Goal: Task Accomplishment & Management: Use online tool/utility

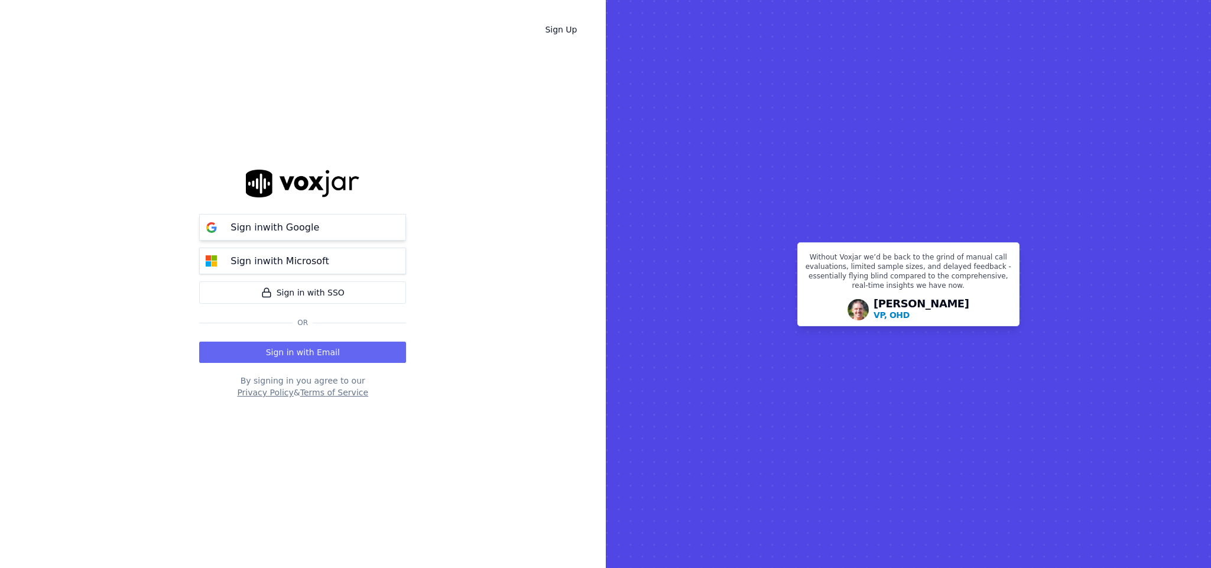
click at [271, 223] on p "Sign in with Google" at bounding box center [275, 228] width 89 height 14
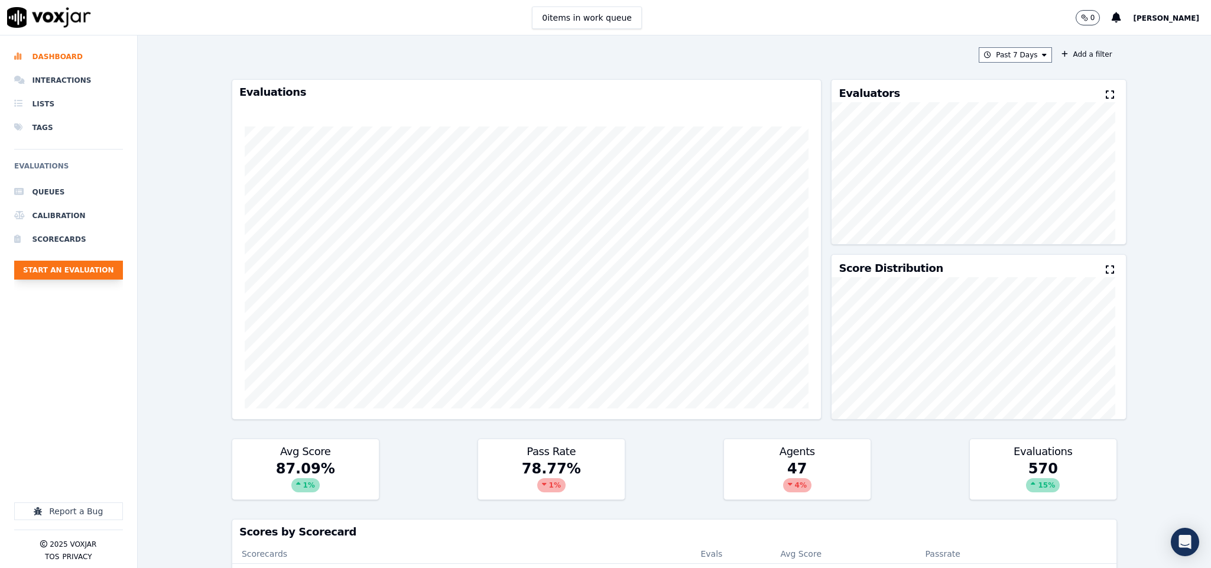
click at [111, 277] on button "Start an Evaluation" at bounding box center [68, 270] width 109 height 19
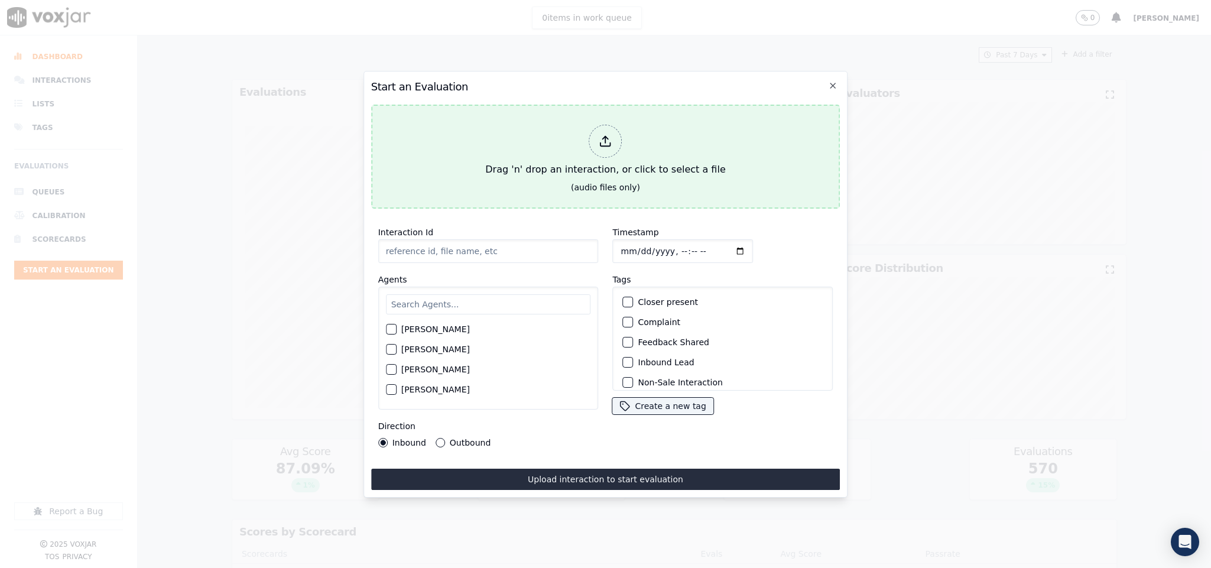
click at [603, 137] on icon at bounding box center [605, 141] width 13 height 13
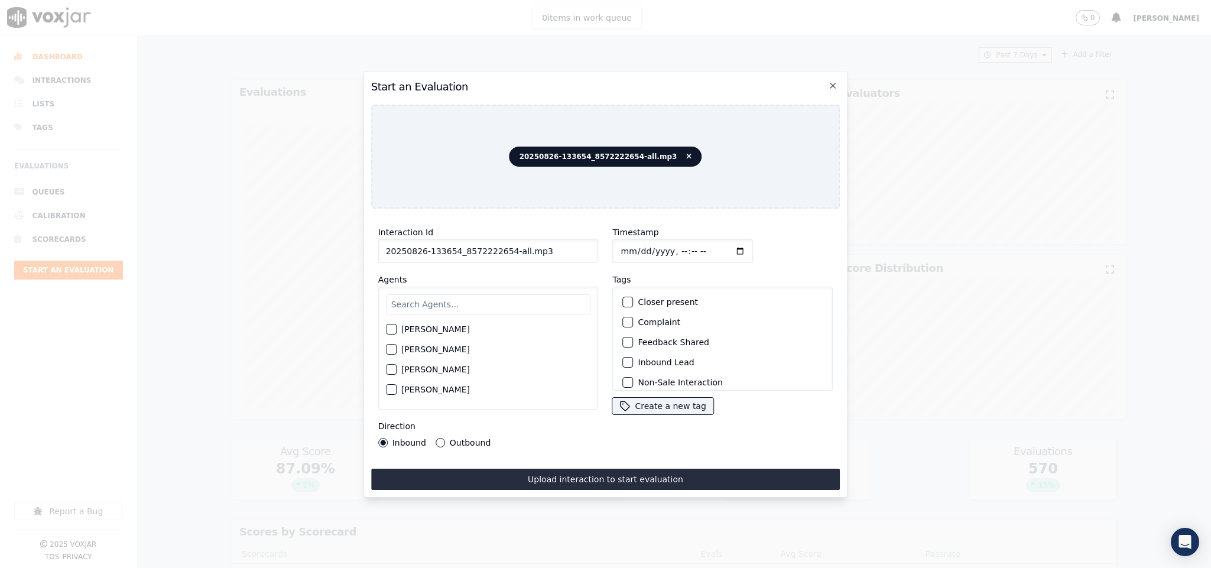
drag, startPoint x: 504, startPoint y: 250, endPoint x: 644, endPoint y: 252, distance: 140.1
click at [644, 252] on div "Interaction Id 20250826-133654_8572222654-all.mp3 Agents [PERSON_NAME] [PERSON_…" at bounding box center [605, 336] width 469 height 236
type input "20250826-133654_8572222654-C1"
click at [487, 298] on input "text" at bounding box center [488, 304] width 205 height 20
type input "will"
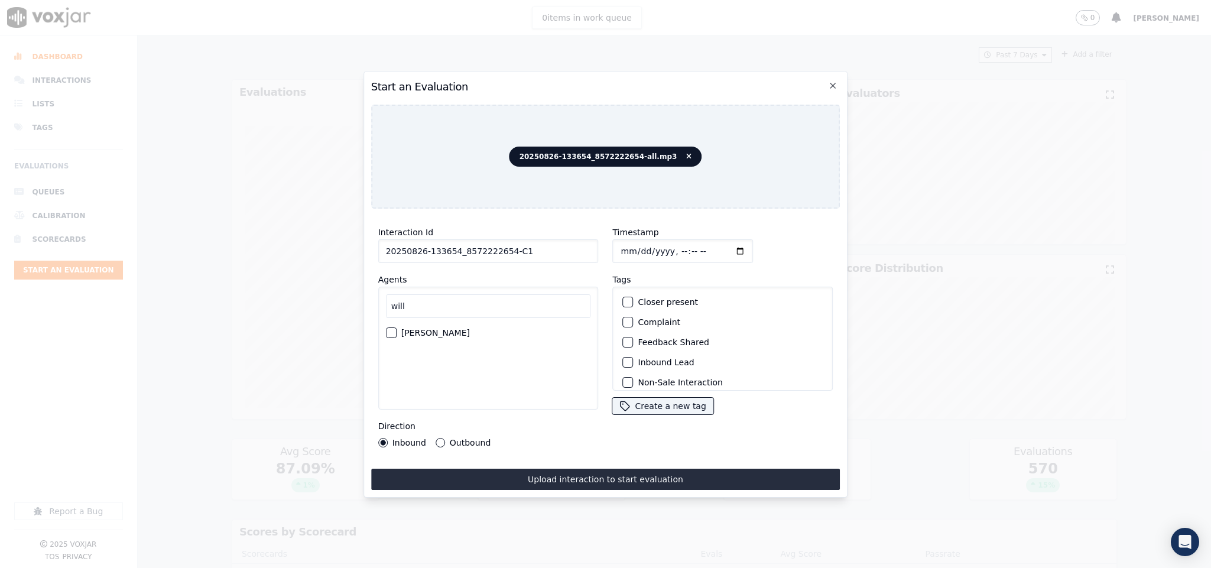
click at [396, 328] on button "[PERSON_NAME]" at bounding box center [391, 333] width 11 height 11
click at [624, 357] on button "Inbound Lead" at bounding box center [628, 362] width 11 height 11
click at [625, 371] on div "button" at bounding box center [628, 375] width 8 height 8
click at [617, 241] on input "Timestamp" at bounding box center [683, 251] width 141 height 24
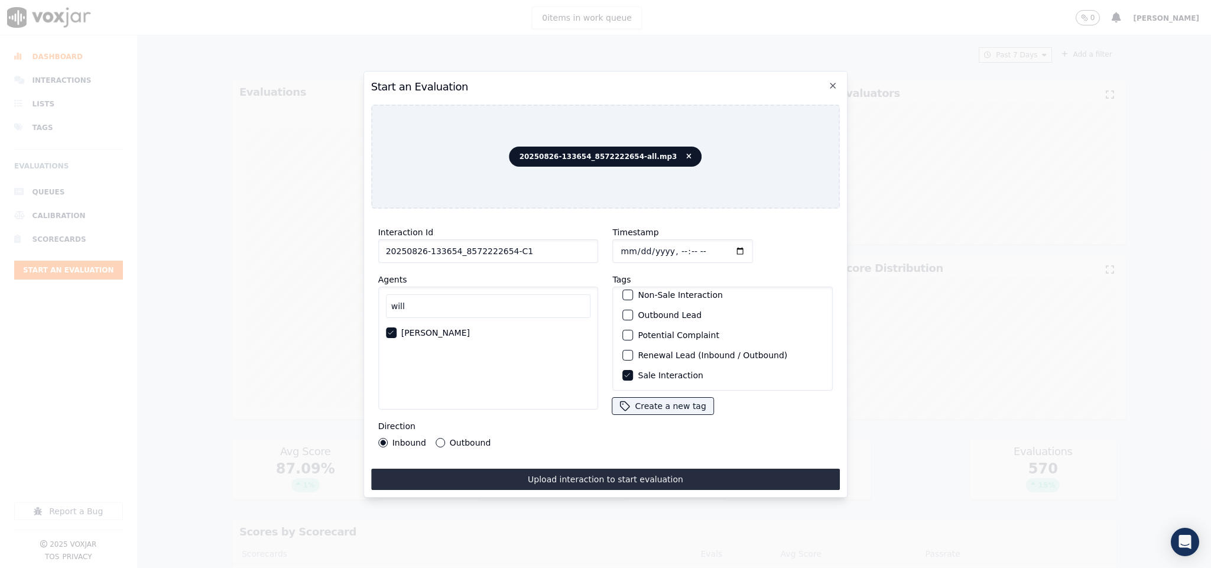
type input "[DATE]T14:35"
click at [601, 472] on button "Upload interaction to start evaluation" at bounding box center [605, 479] width 469 height 21
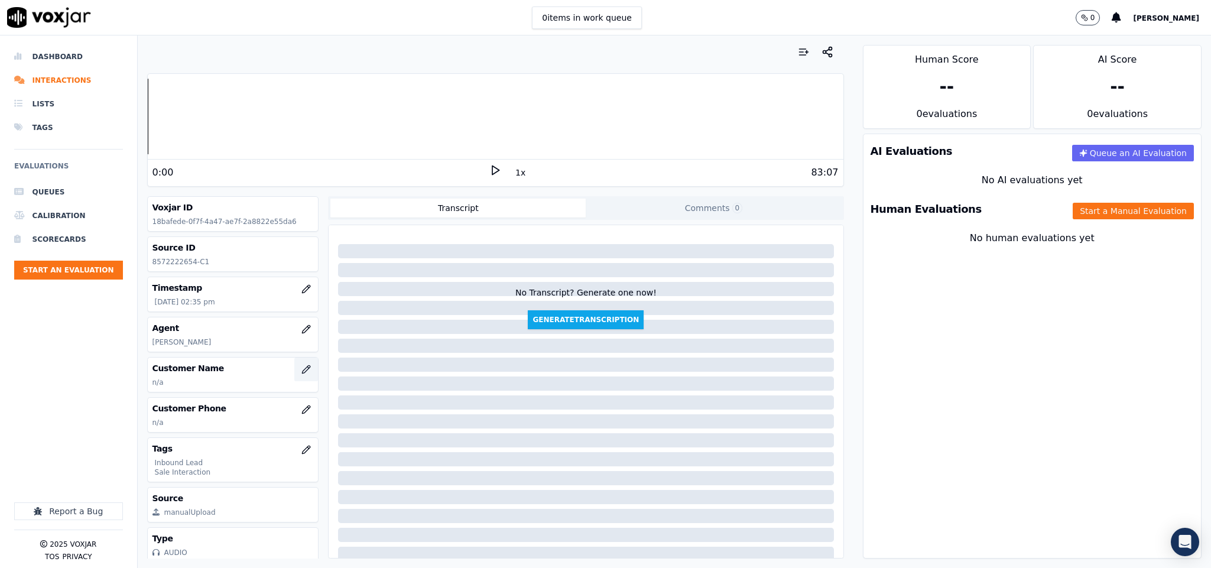
click at [301, 374] on icon "button" at bounding box center [305, 369] width 9 height 9
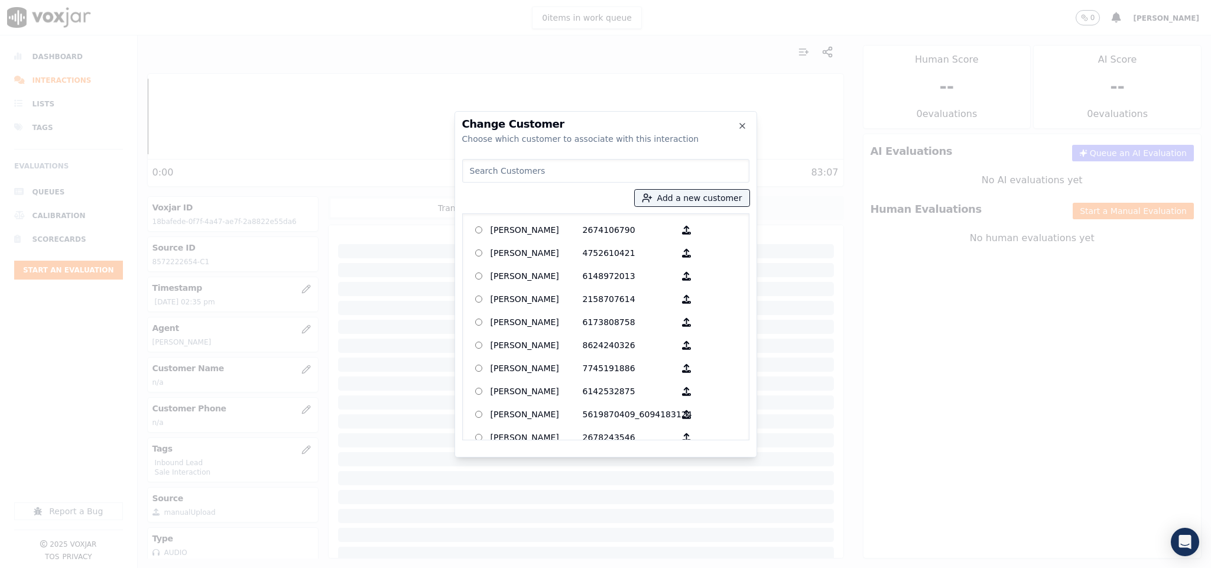
type input "[PERSON_NAME]"
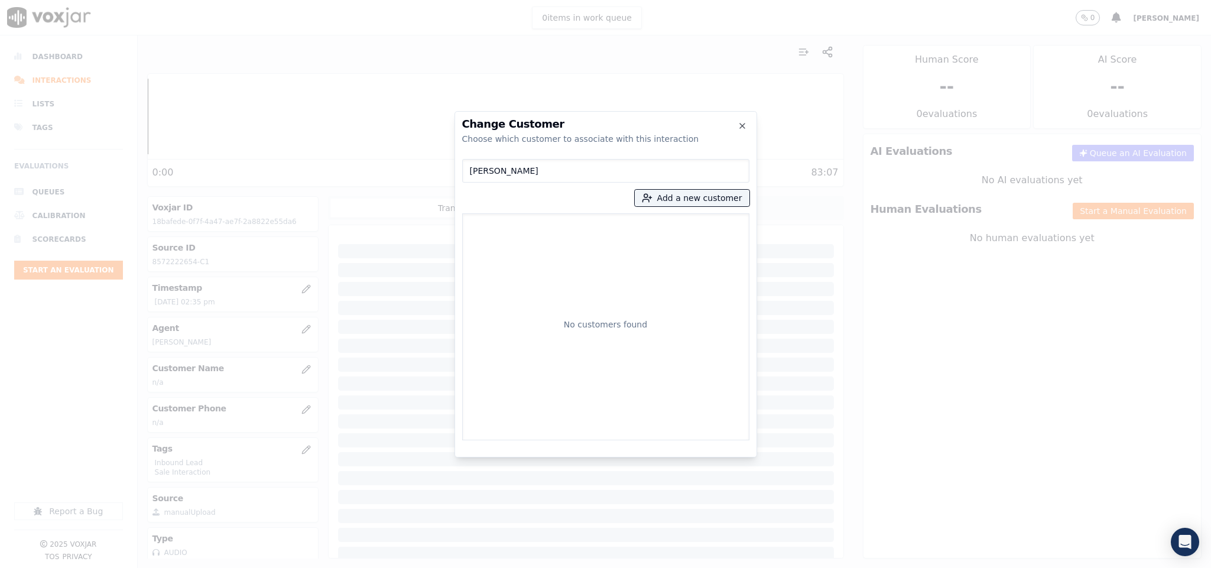
drag, startPoint x: 557, startPoint y: 171, endPoint x: 399, endPoint y: 173, distance: 157.9
click at [399, 568] on div "Change Customer Choose which customer to associate with this interaction [PERSO…" at bounding box center [605, 568] width 1211 height 0
click at [675, 197] on button "Add a new customer" at bounding box center [692, 198] width 115 height 17
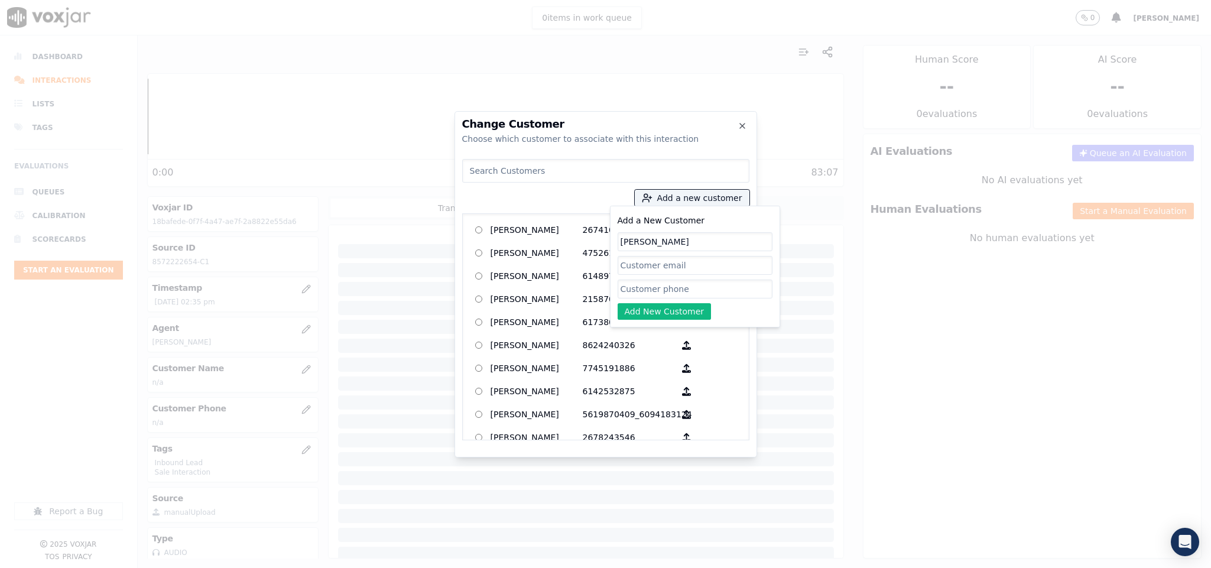
type input "[PERSON_NAME]"
click at [643, 296] on input "Add a New Customer" at bounding box center [695, 289] width 155 height 19
paste input "8572222654"
type input "8572222654"
click at [677, 311] on button "Add New Customer" at bounding box center [665, 311] width 94 height 17
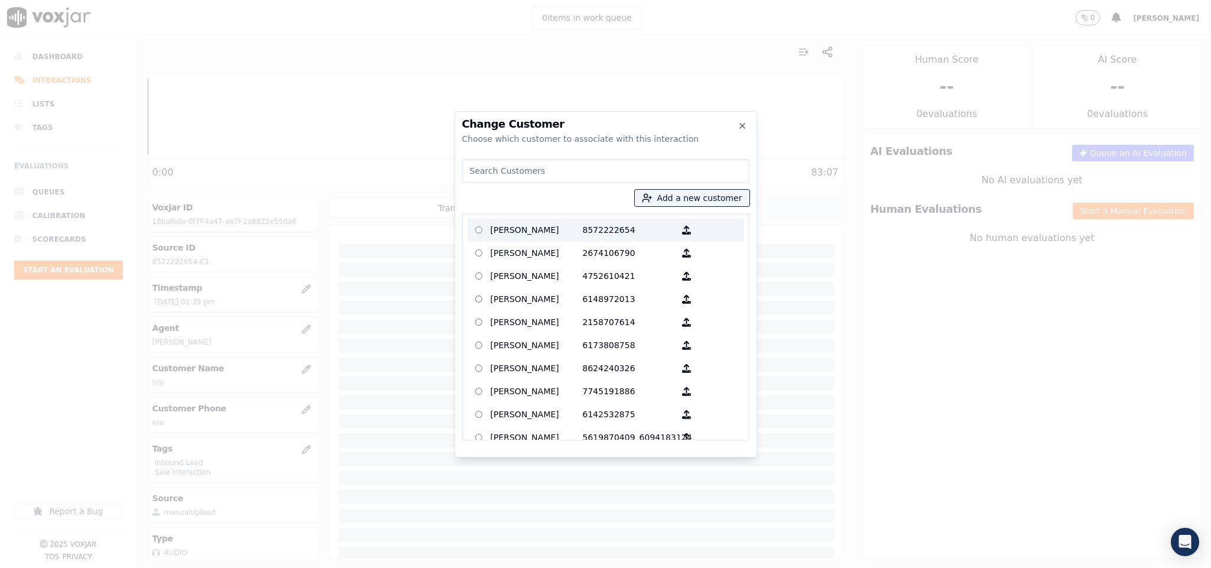
click at [568, 229] on p "[PERSON_NAME]" at bounding box center [537, 230] width 92 height 18
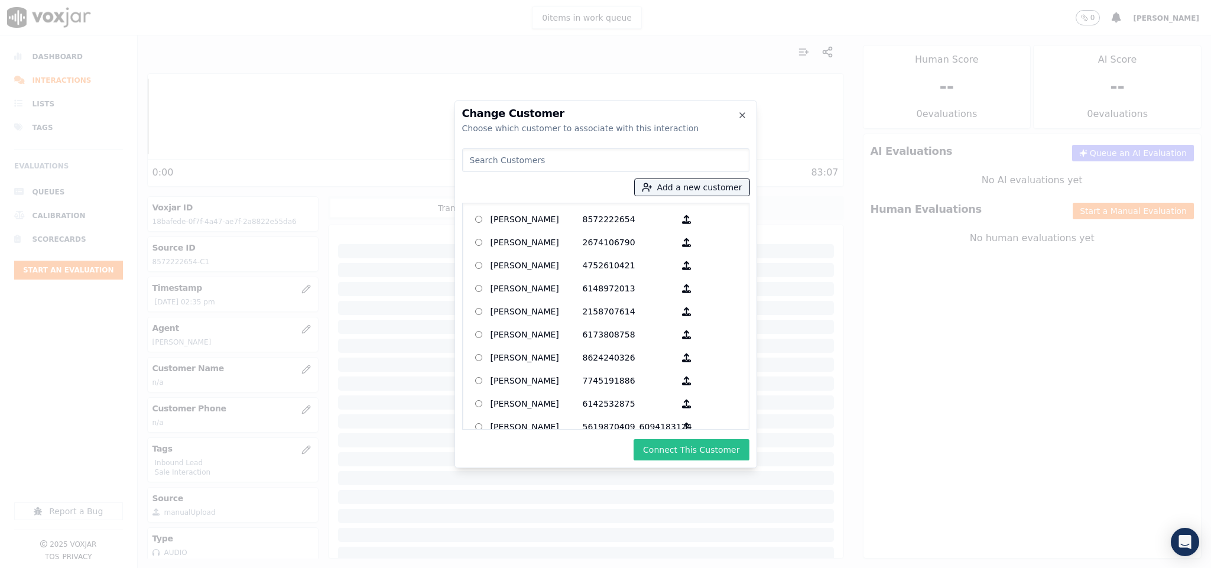
click at [688, 446] on button "Connect This Customer" at bounding box center [691, 449] width 115 height 21
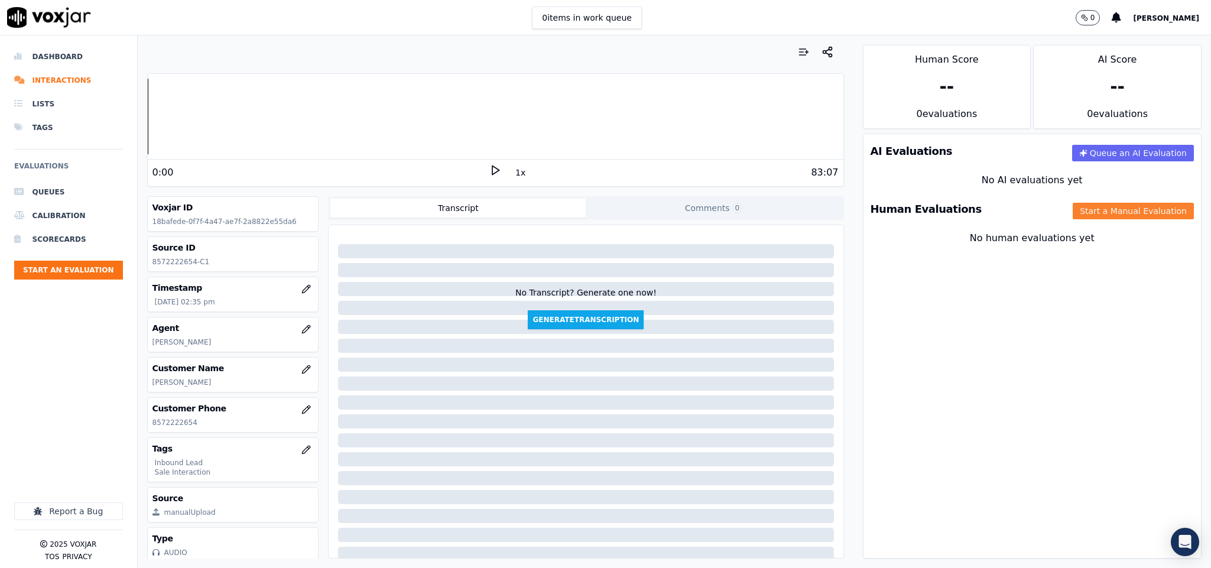
click at [1073, 205] on button "Start a Manual Evaluation" at bounding box center [1133, 211] width 121 height 17
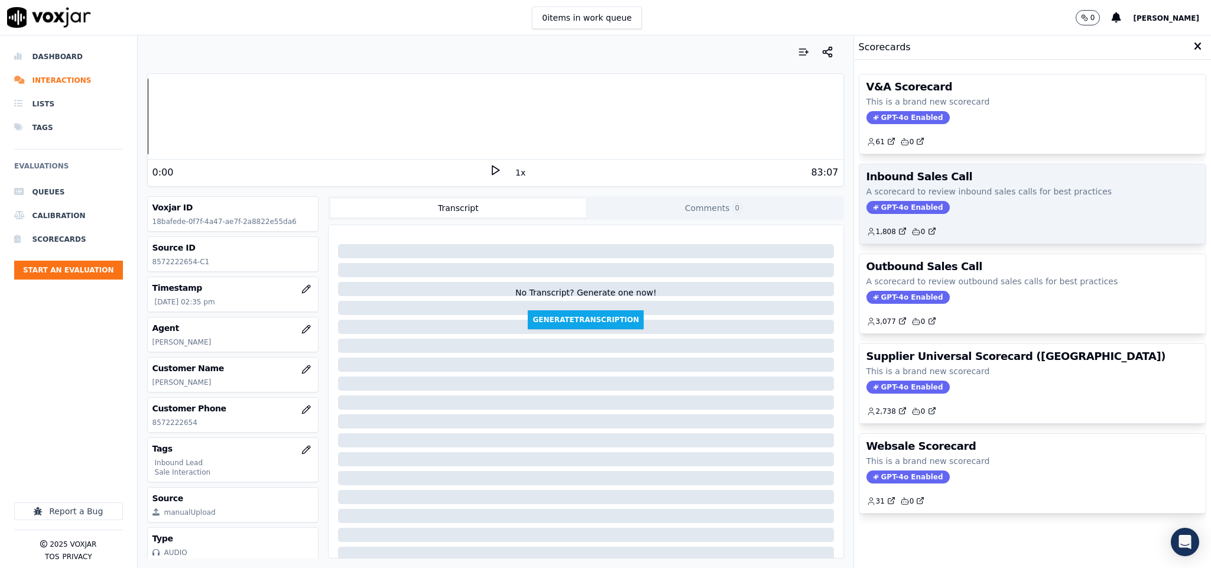
click at [887, 211] on span "GPT-4o Enabled" at bounding box center [908, 207] width 83 height 13
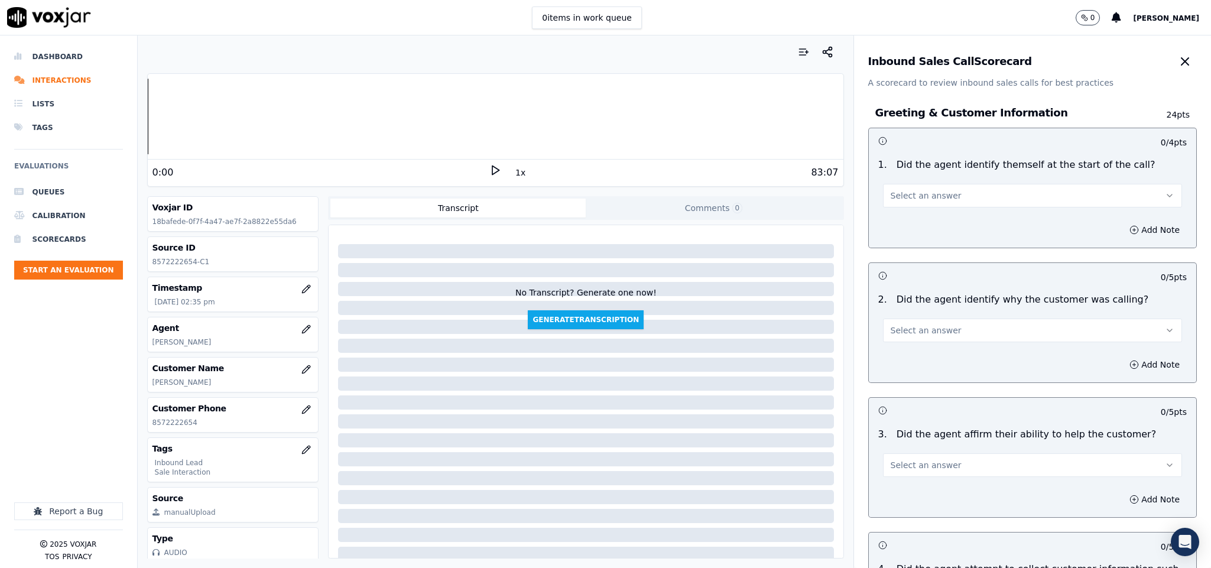
click at [942, 200] on button "Select an answer" at bounding box center [1033, 196] width 300 height 24
click at [918, 226] on div "Yes" at bounding box center [1003, 222] width 271 height 19
click at [910, 334] on span "Select an answer" at bounding box center [926, 331] width 71 height 12
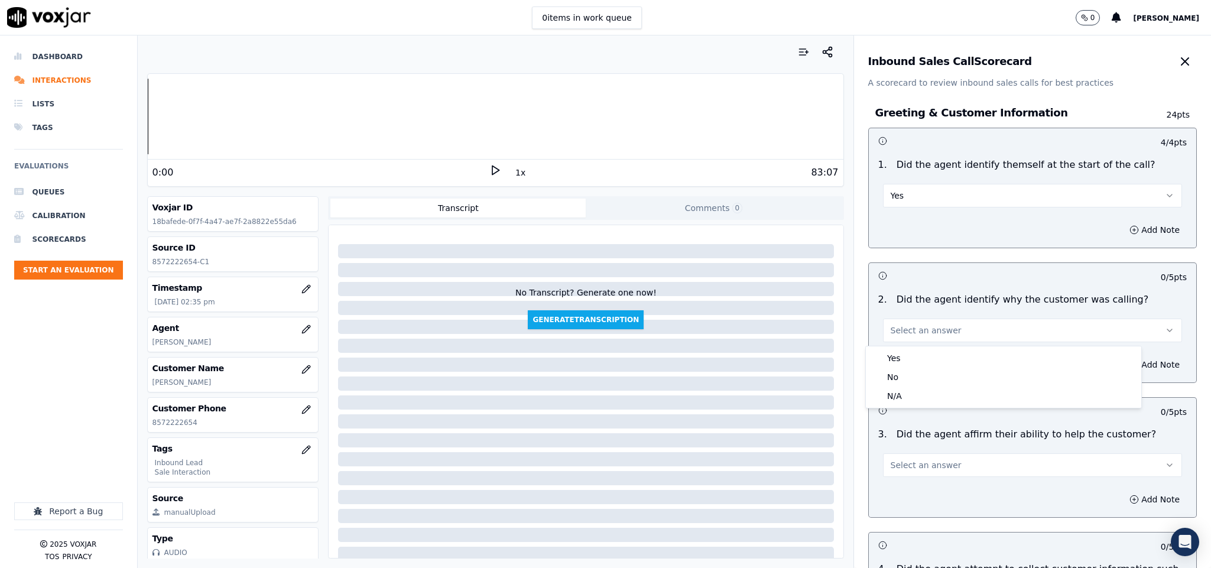
click at [908, 353] on div "Yes" at bounding box center [1003, 358] width 271 height 19
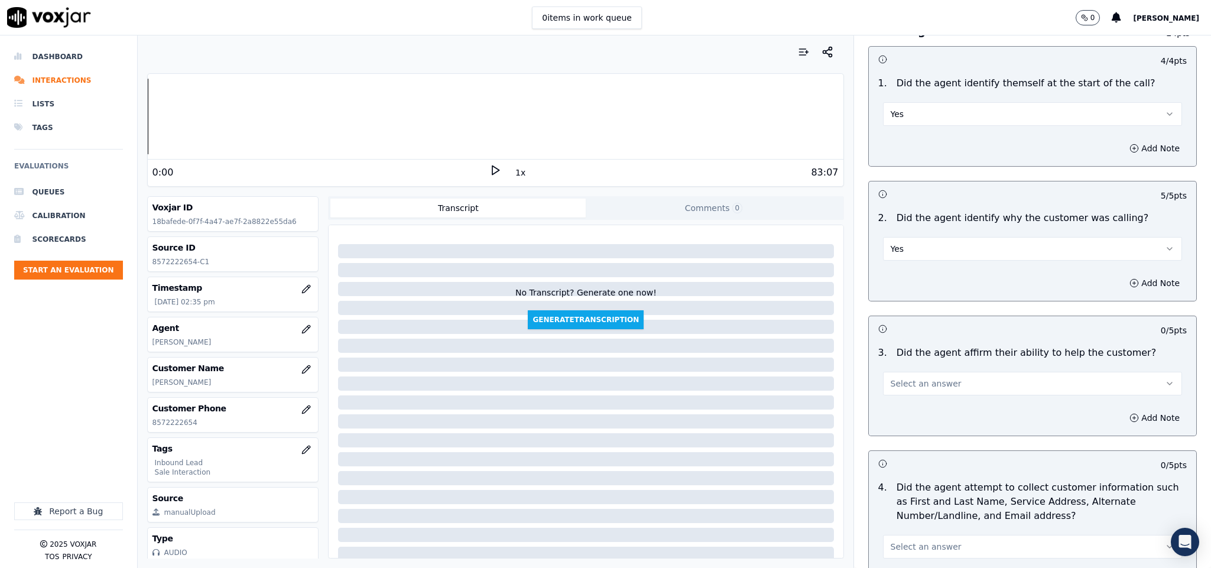
scroll to position [177, 0]
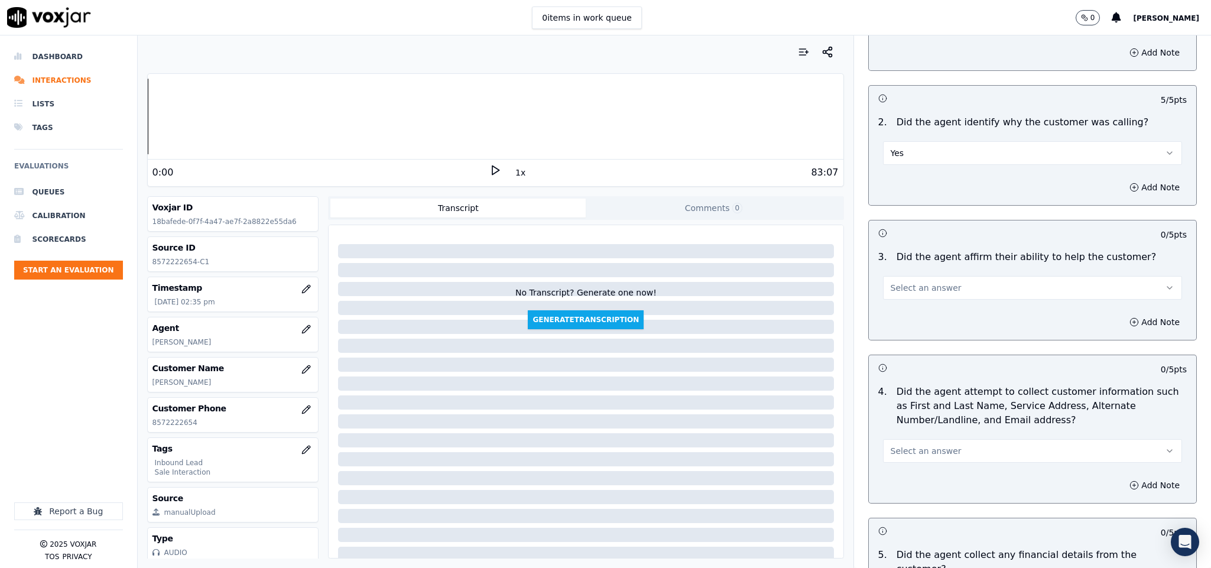
click at [922, 298] on button "Select an answer" at bounding box center [1033, 288] width 300 height 24
click at [906, 314] on div "Yes" at bounding box center [1003, 316] width 271 height 19
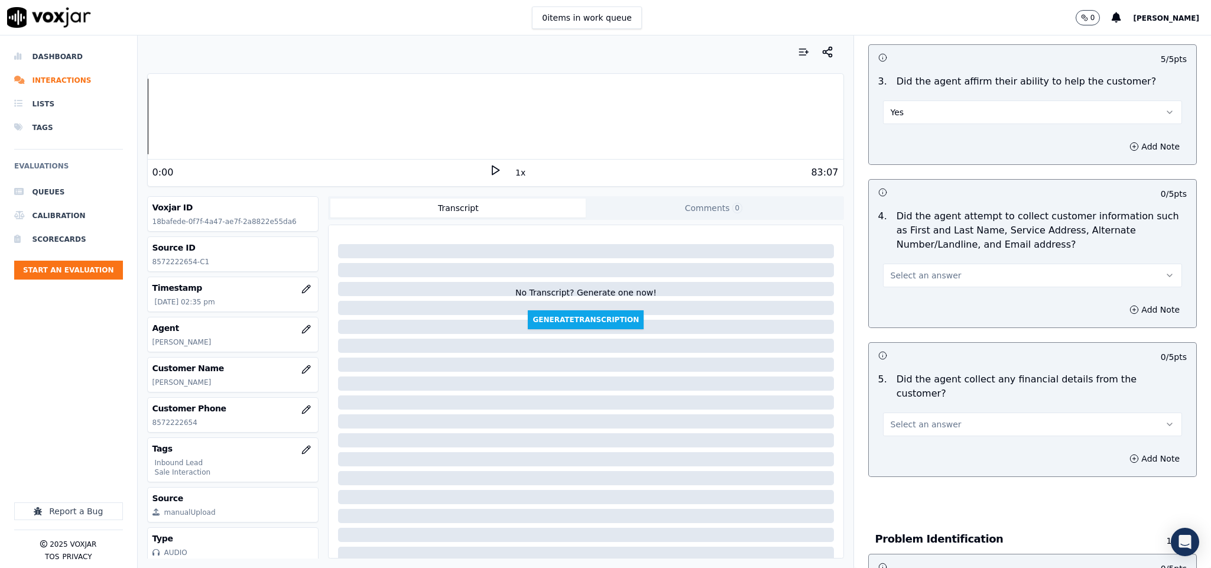
scroll to position [355, 0]
